Goal: Task Accomplishment & Management: Manage account settings

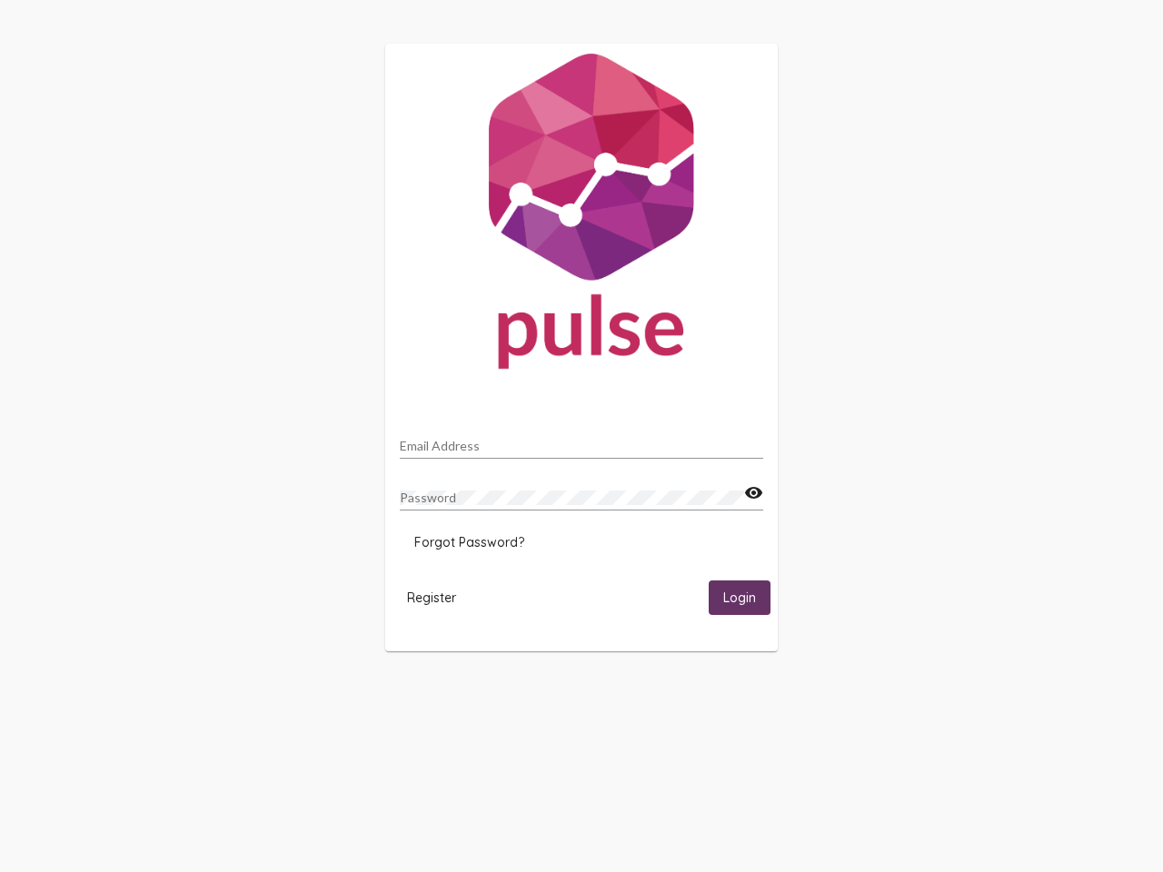
click at [581, 441] on input "Email Address" at bounding box center [581, 446] width 363 height 15
click at [753, 493] on mat-icon "visibility" at bounding box center [753, 493] width 19 height 22
click at [469, 542] on span "Forgot Password?" at bounding box center [469, 542] width 110 height 16
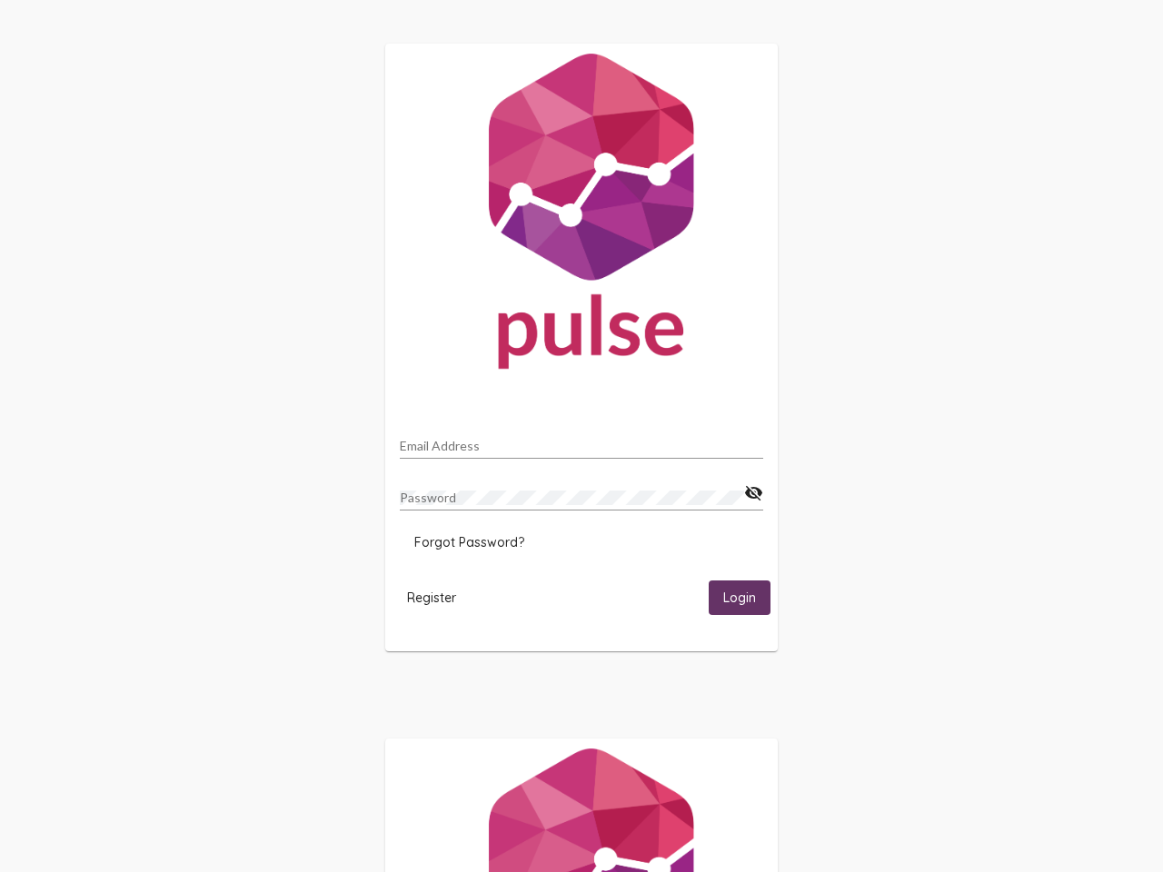
click at [431, 597] on span "Register" at bounding box center [431, 598] width 49 height 16
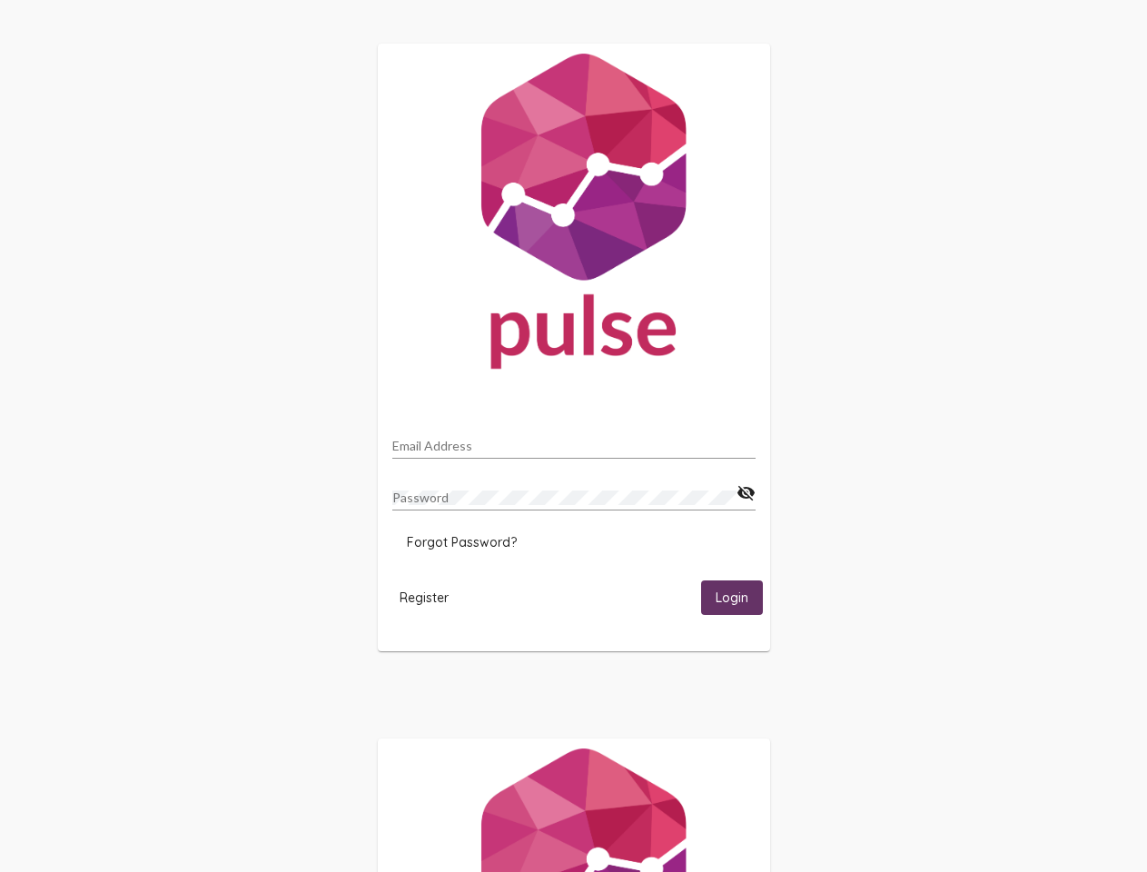
click at [739, 597] on span "Login" at bounding box center [732, 598] width 33 height 16
